Goal: Book appointment/travel/reservation

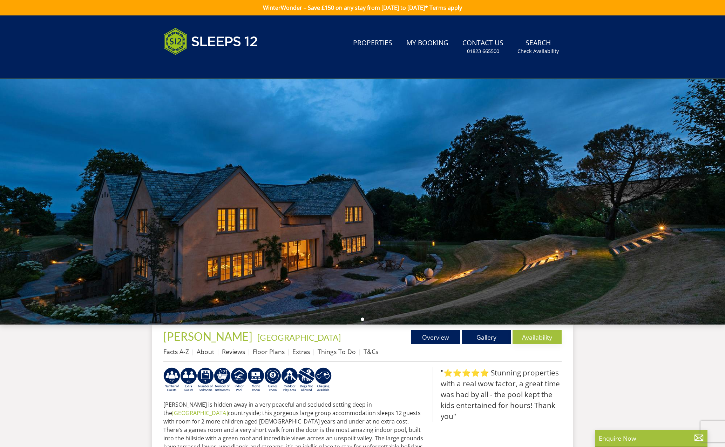
click at [546, 336] on link "Availability" at bounding box center [537, 337] width 49 height 14
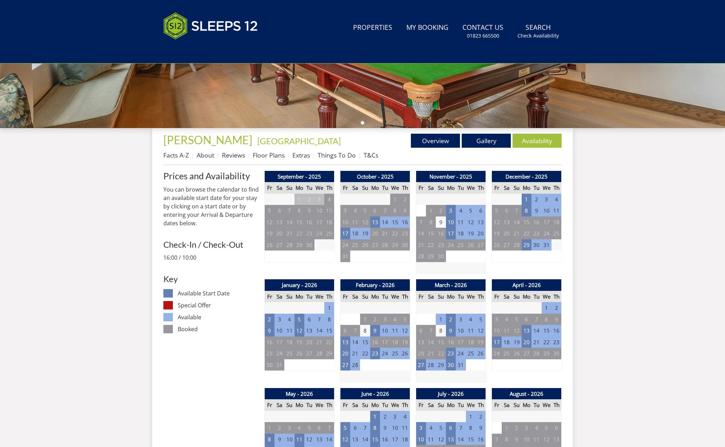
scroll to position [195, 0]
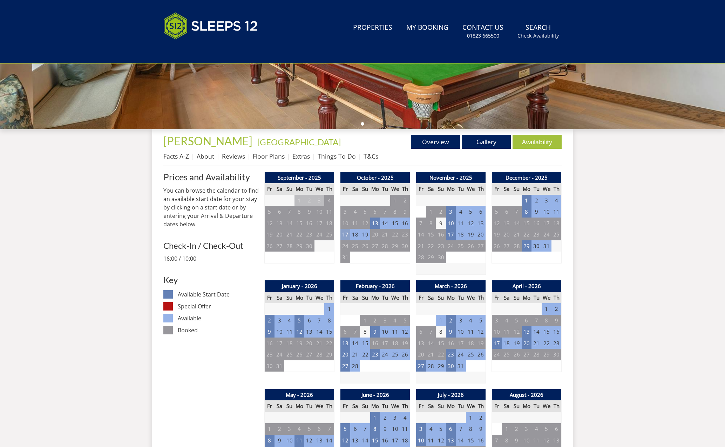
click at [343, 235] on td "17" at bounding box center [346, 235] width 10 height 12
click at [344, 234] on td "17" at bounding box center [346, 235] width 10 height 12
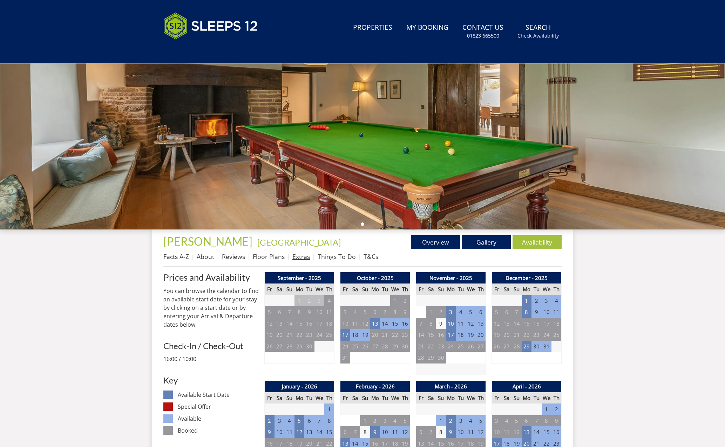
scroll to position [96, 0]
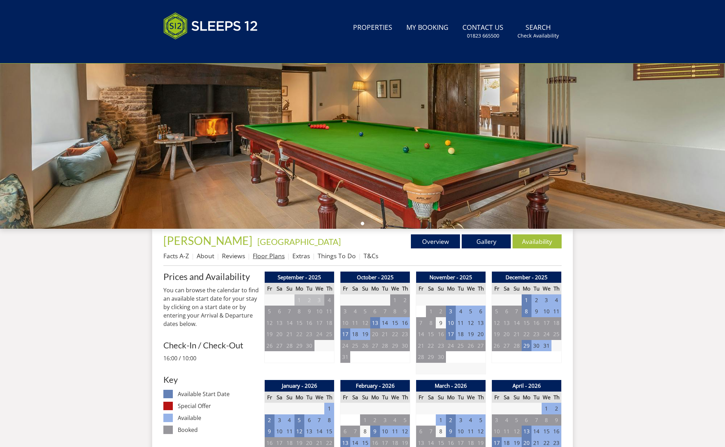
click at [276, 258] on link "Floor Plans" at bounding box center [269, 255] width 32 height 8
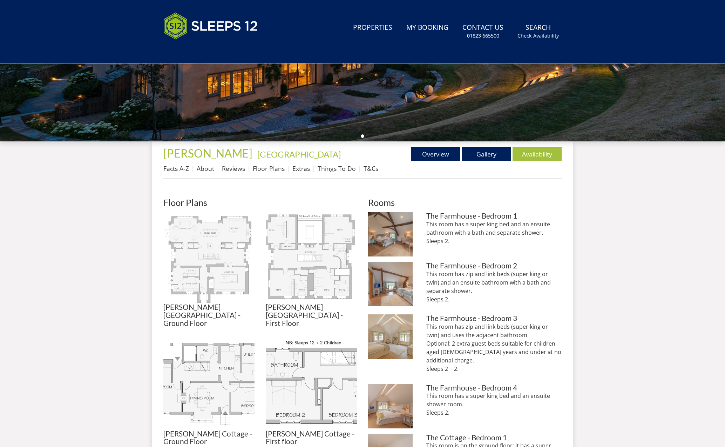
scroll to position [182, 0]
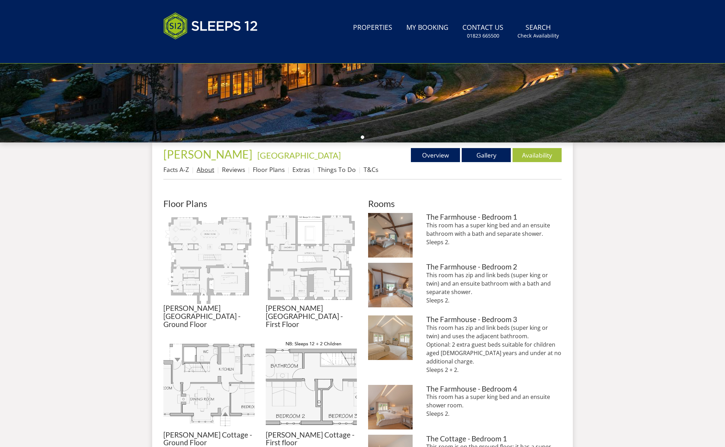
click at [207, 171] on link "About" at bounding box center [206, 169] width 18 height 8
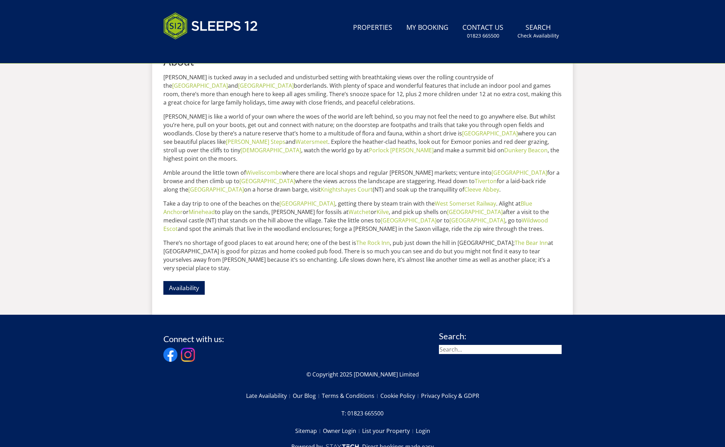
scroll to position [313, 0]
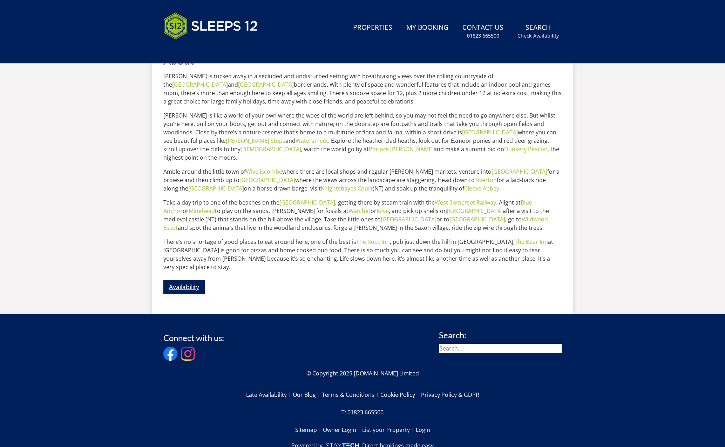
click at [198, 280] on link "Availability" at bounding box center [183, 287] width 41 height 14
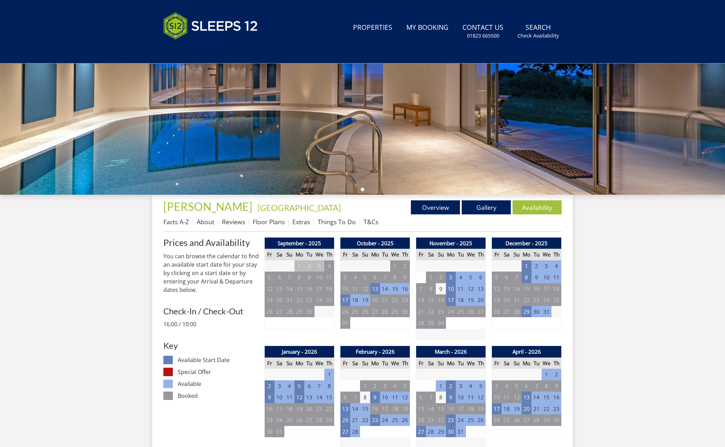
scroll to position [131, 0]
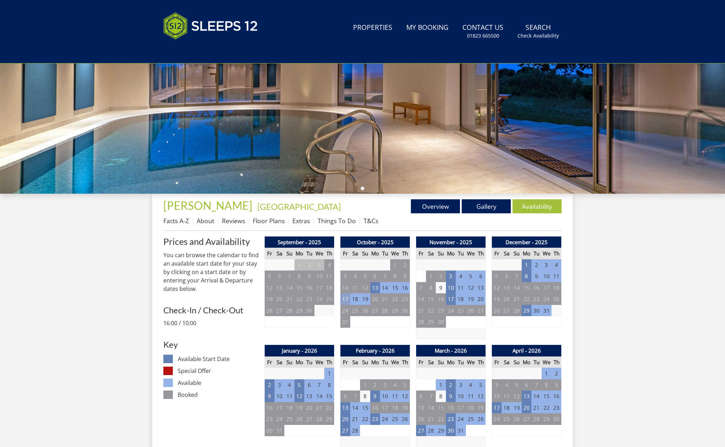
click at [348, 300] on td "17" at bounding box center [346, 299] width 10 height 12
click at [364, 300] on td "19" at bounding box center [365, 299] width 10 height 12
click at [366, 301] on td "19" at bounding box center [365, 299] width 10 height 12
click at [348, 301] on td "17" at bounding box center [346, 299] width 10 height 12
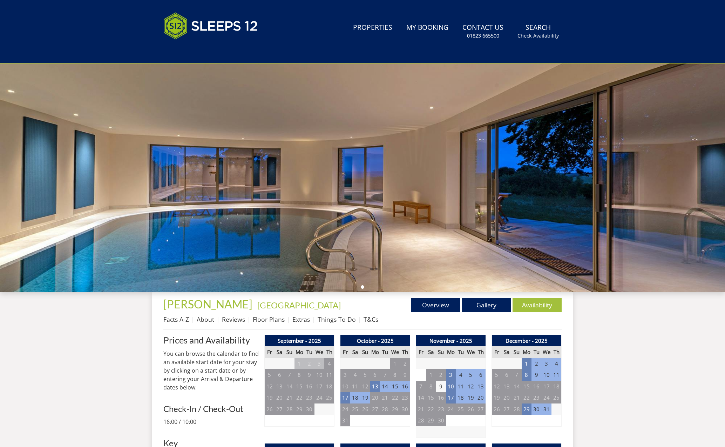
scroll to position [35, 0]
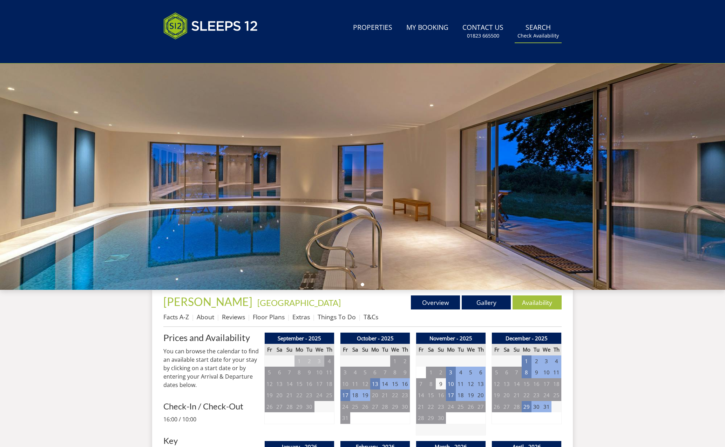
click at [540, 37] on small "Check Availability" at bounding box center [538, 35] width 41 height 7
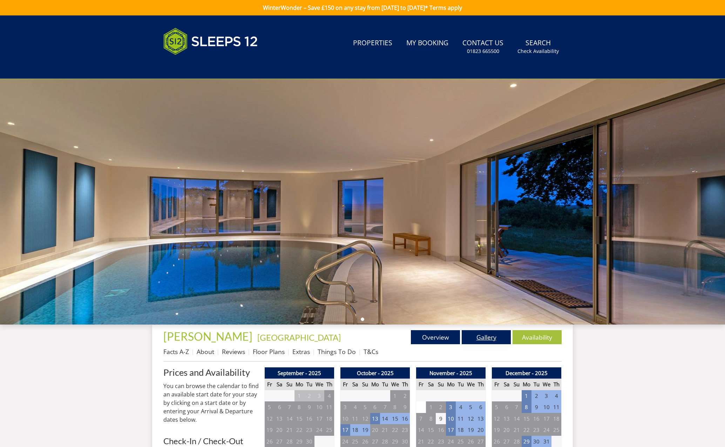
click at [487, 340] on link "Gallery" at bounding box center [486, 337] width 49 height 14
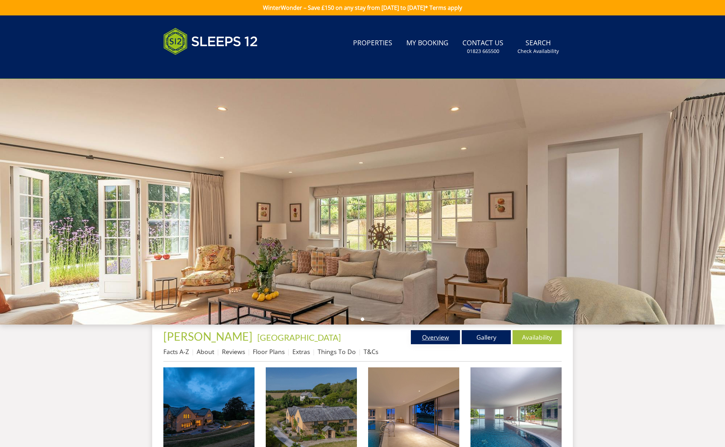
scroll to position [2, 0]
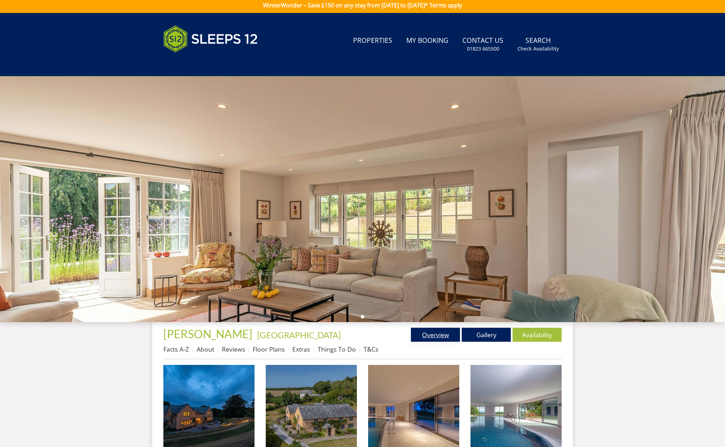
click at [443, 337] on link "Overview" at bounding box center [435, 335] width 49 height 14
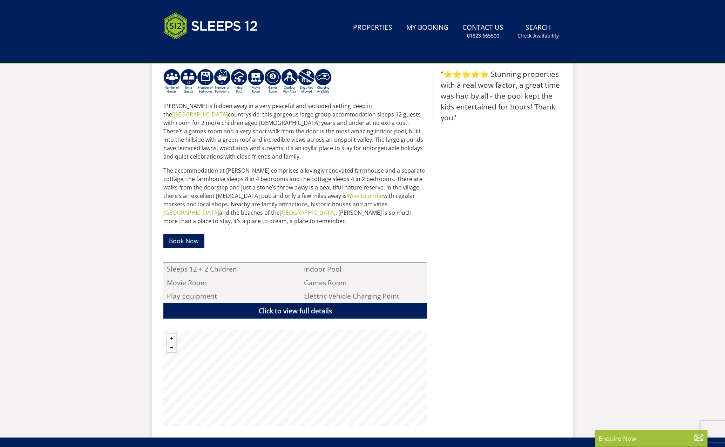
scroll to position [301, 0]
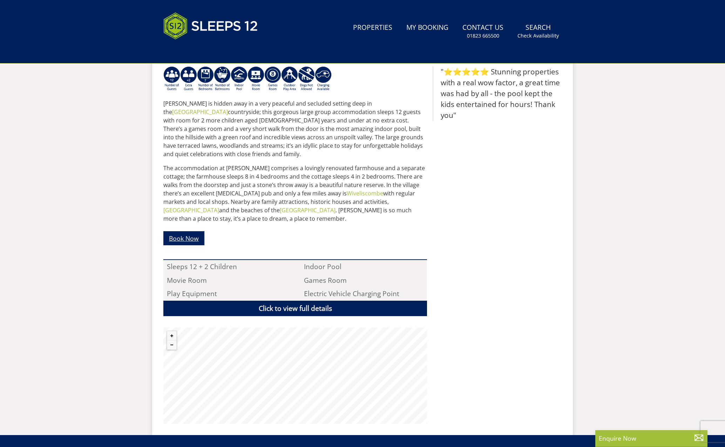
click at [178, 236] on link "Book Now" at bounding box center [183, 238] width 41 height 14
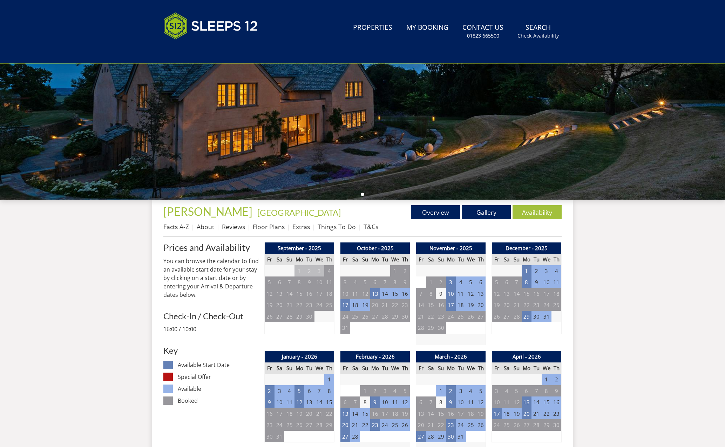
scroll to position [126, 0]
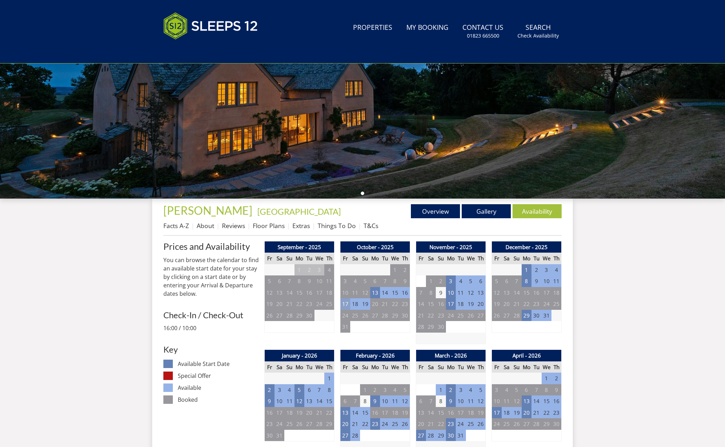
click at [348, 303] on td "17" at bounding box center [346, 304] width 10 height 12
click at [373, 291] on td "13" at bounding box center [375, 293] width 10 height 12
click at [449, 279] on td "3" at bounding box center [451, 281] width 10 height 12
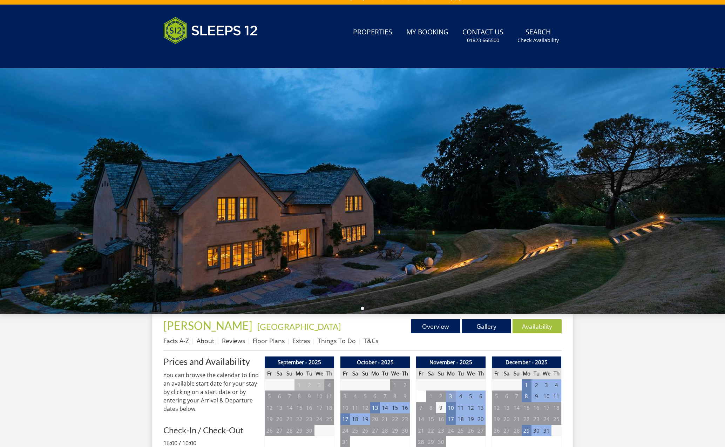
scroll to position [0, 0]
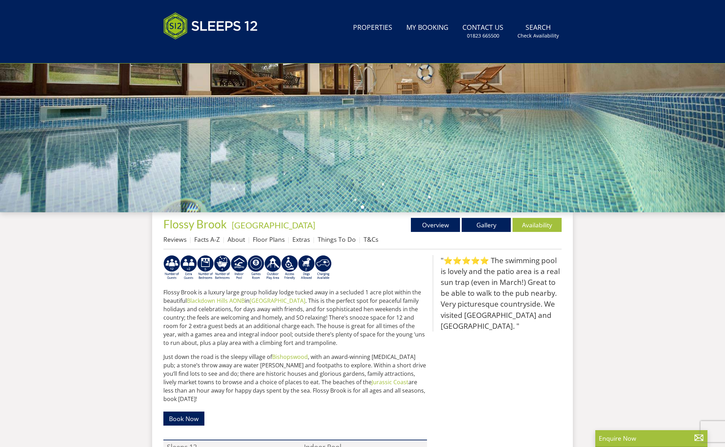
scroll to position [113, 0]
click at [272, 240] on link "Floor Plans" at bounding box center [269, 239] width 32 height 8
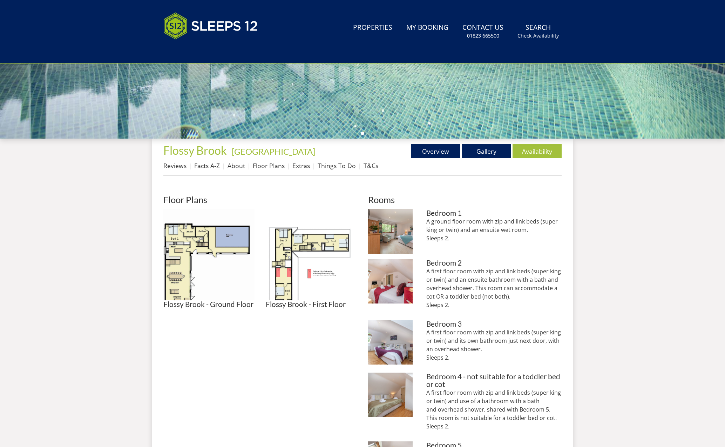
scroll to position [182, 0]
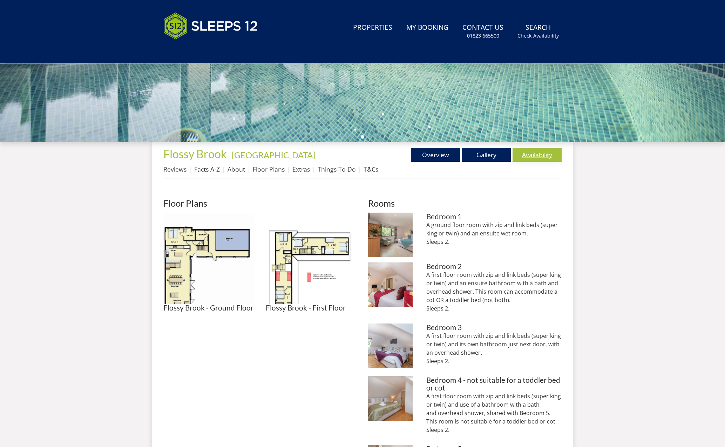
click at [545, 156] on link "Availability" at bounding box center [537, 155] width 49 height 14
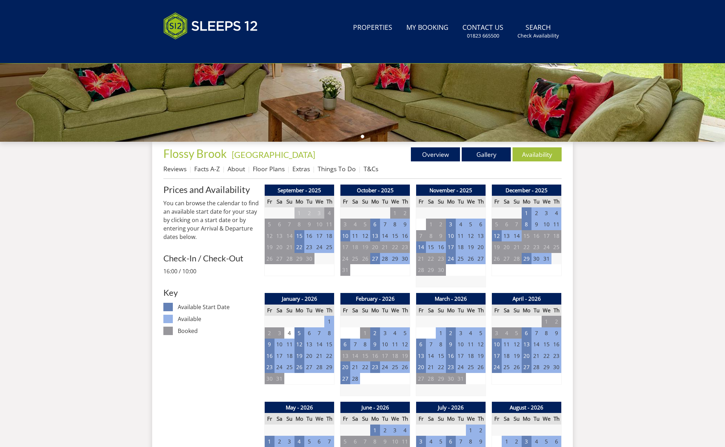
scroll to position [187, 0]
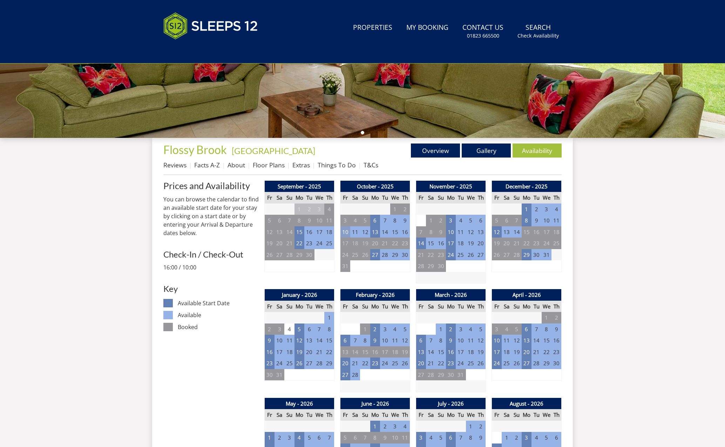
click at [348, 234] on td "10" at bounding box center [346, 232] width 10 height 12
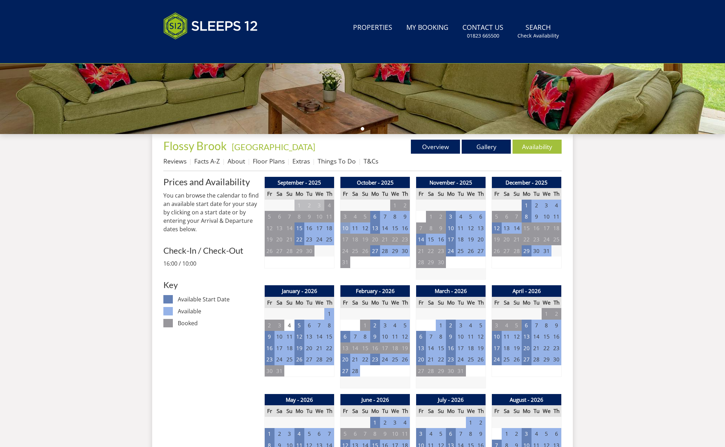
click at [348, 234] on td "10" at bounding box center [346, 228] width 10 height 12
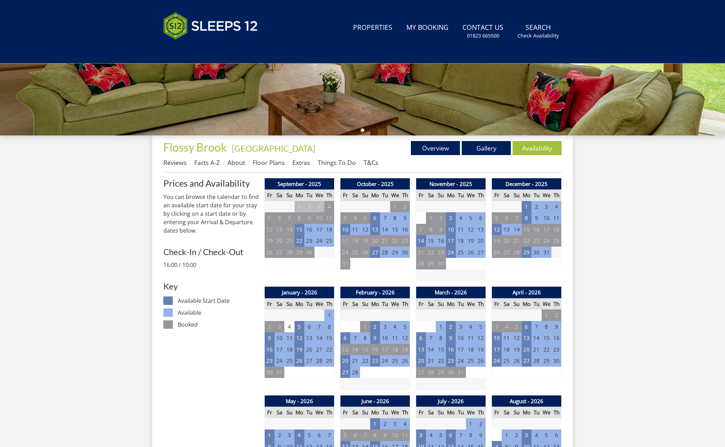
scroll to position [191, 0]
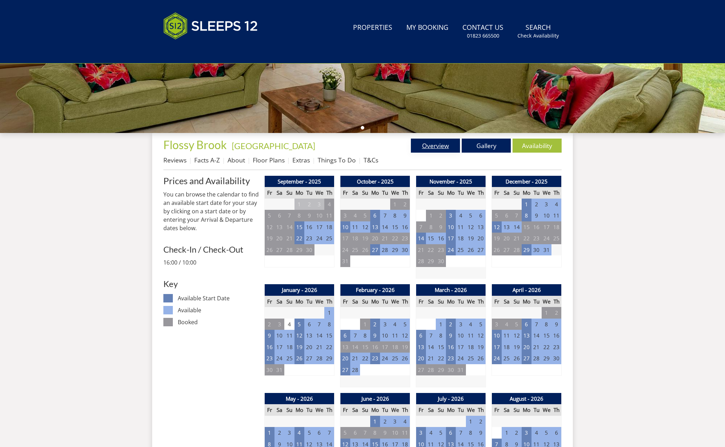
click at [450, 146] on link "Overview" at bounding box center [435, 146] width 49 height 14
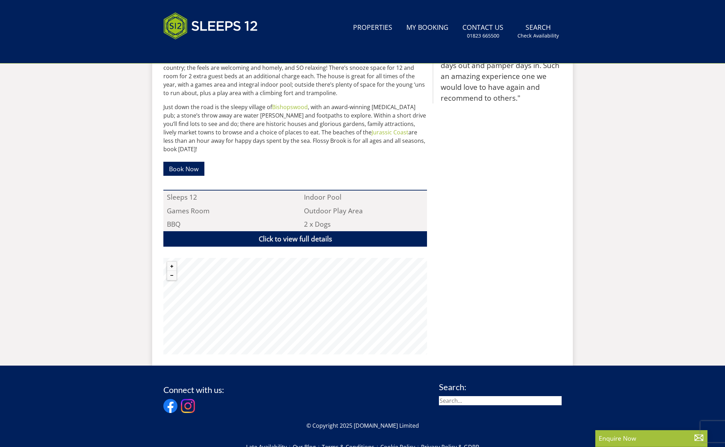
scroll to position [363, 0]
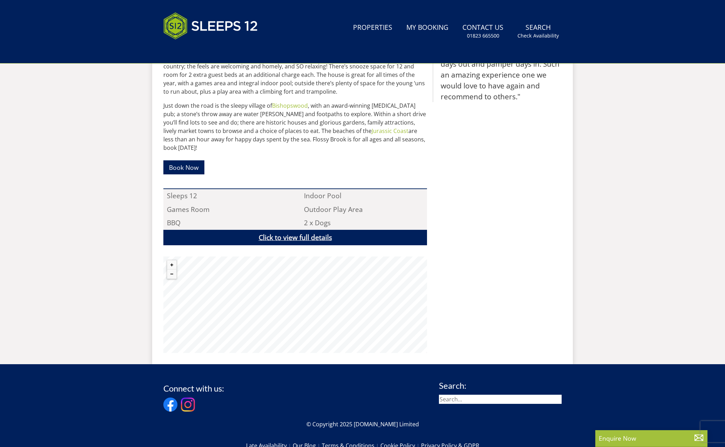
click at [307, 230] on link "Click to view full details" at bounding box center [295, 238] width 264 height 16
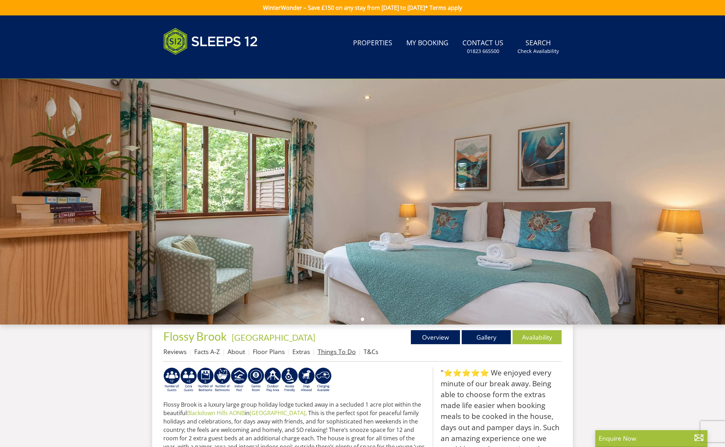
click at [332, 354] on link "Things To Do" at bounding box center [337, 351] width 38 height 8
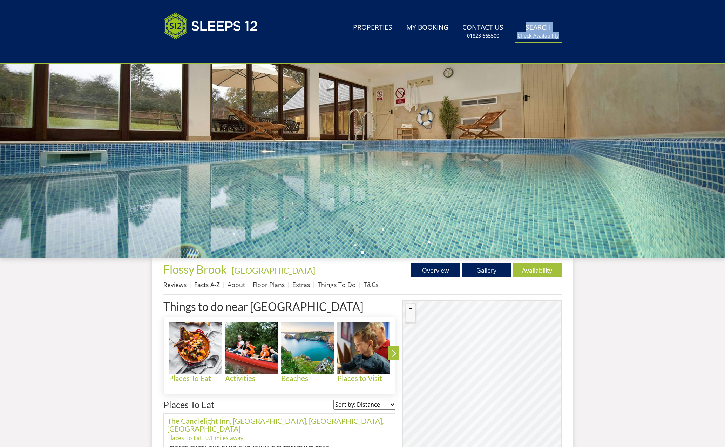
scroll to position [69, 0]
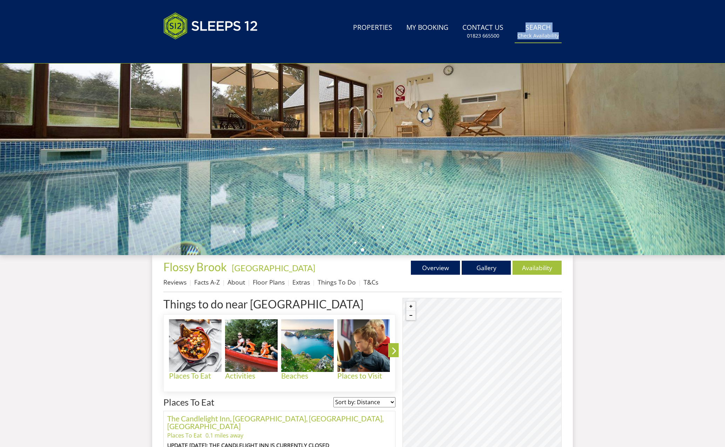
click at [533, 38] on small "Check Availability" at bounding box center [538, 35] width 41 height 7
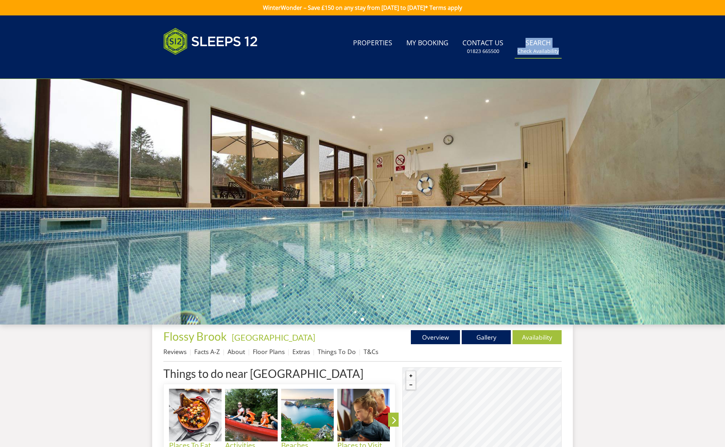
click at [540, 51] on small "Check Availability" at bounding box center [538, 51] width 41 height 7
click at [233, 352] on link "About" at bounding box center [237, 351] width 18 height 8
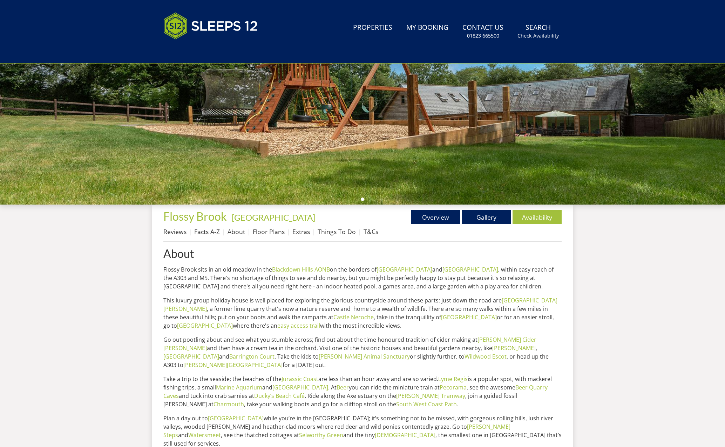
scroll to position [121, 0]
